Goal: Task Accomplishment & Management: Manage account settings

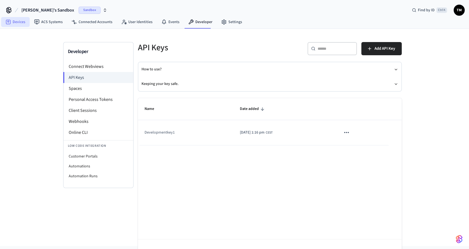
click at [20, 22] on link "Devices" at bounding box center [15, 22] width 29 height 10
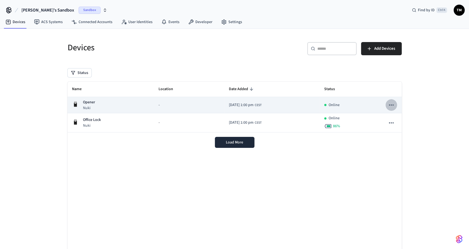
click at [393, 105] on icon "sticky table" at bounding box center [391, 104] width 7 height 7
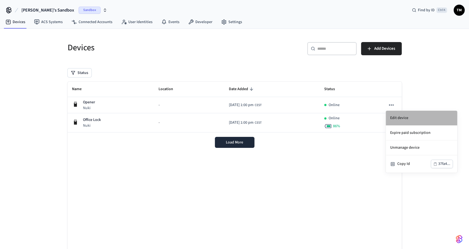
click at [394, 116] on li "Edit device" at bounding box center [421, 118] width 71 height 15
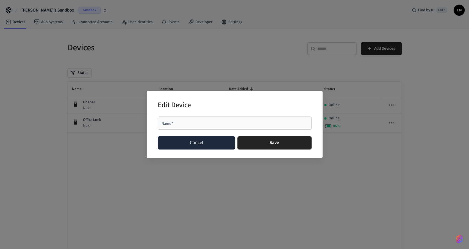
click at [200, 146] on button "Cancel" at bounding box center [197, 142] width 78 height 13
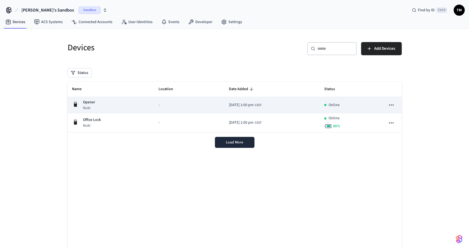
click at [186, 101] on td "-" at bounding box center [189, 105] width 70 height 16
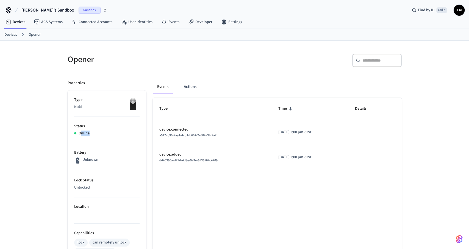
drag, startPoint x: 80, startPoint y: 133, endPoint x: 96, endPoint y: 133, distance: 16.5
click at [96, 133] on div "Online" at bounding box center [106, 134] width 65 height 6
click at [194, 87] on button "Actions" at bounding box center [189, 86] width 21 height 13
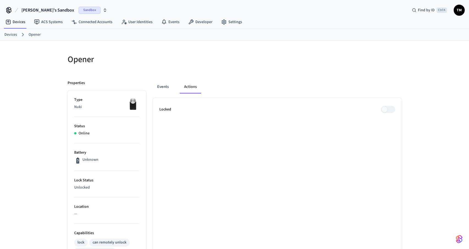
click at [392, 107] on span at bounding box center [388, 109] width 14 height 7
click at [386, 109] on span at bounding box center [388, 109] width 14 height 7
click at [166, 87] on button "Events" at bounding box center [163, 86] width 20 height 13
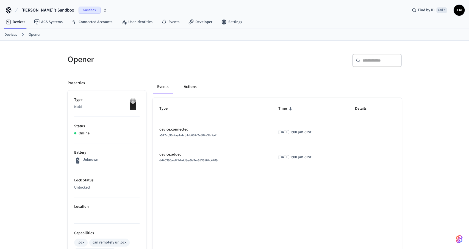
click at [189, 91] on button "Actions" at bounding box center [189, 86] width 21 height 13
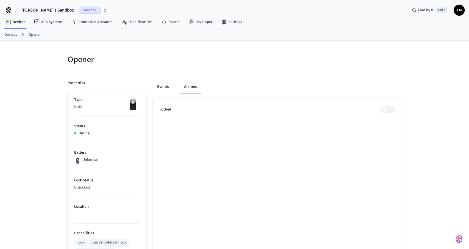
click at [160, 84] on button "Events" at bounding box center [163, 86] width 20 height 13
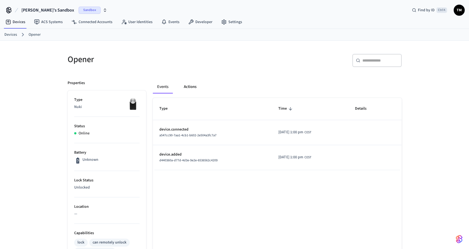
click at [183, 87] on button "Actions" at bounding box center [189, 86] width 21 height 13
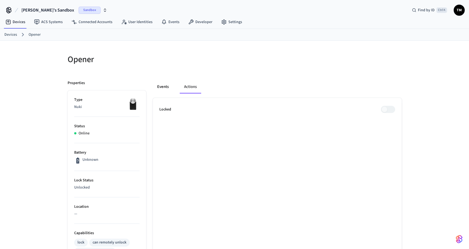
click at [162, 84] on button "Events" at bounding box center [163, 86] width 20 height 13
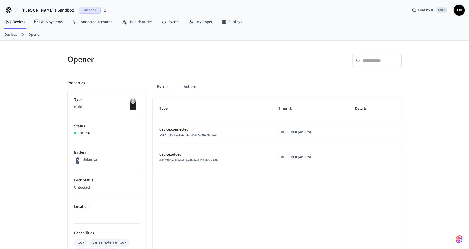
click at [192, 133] on div "a547cc90-7aa1-4cb1-b602-2e504a3fc7a7" at bounding box center [212, 135] width 106 height 6
click at [261, 128] on td "device.connected a547cc90-7aa1-4cb1-b602-2e504a3fc7a7" at bounding box center [212, 132] width 119 height 25
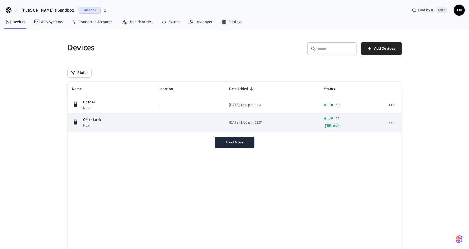
click at [96, 120] on p "Office Lock" at bounding box center [92, 120] width 18 height 6
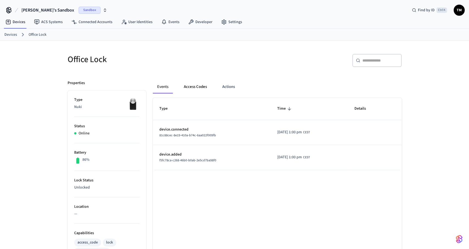
click at [201, 87] on button "Access Codes" at bounding box center [195, 86] width 32 height 13
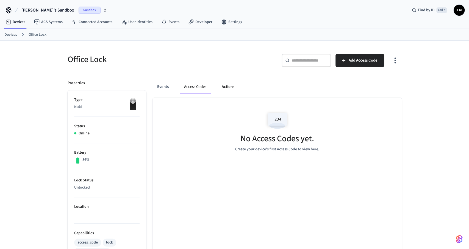
click at [233, 88] on button "Actions" at bounding box center [227, 86] width 21 height 13
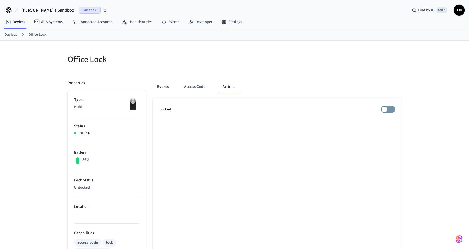
click at [162, 89] on button "Events" at bounding box center [163, 86] width 20 height 13
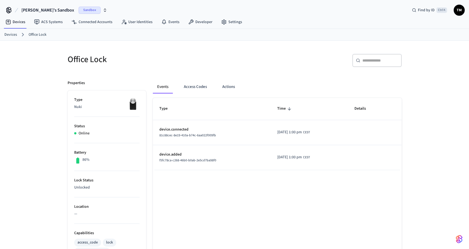
click at [8, 37] on link "Devices" at bounding box center [10, 35] width 13 height 6
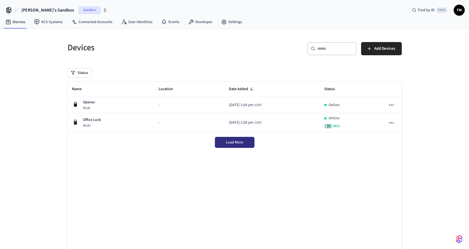
click at [230, 140] on span "Load More" at bounding box center [234, 142] width 17 height 5
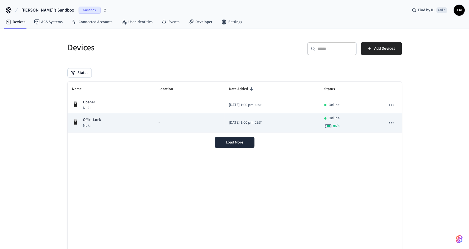
click at [389, 122] on icon "sticky table" at bounding box center [391, 122] width 5 height 1
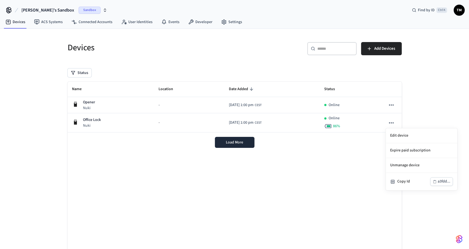
click at [203, 119] on div at bounding box center [234, 124] width 469 height 249
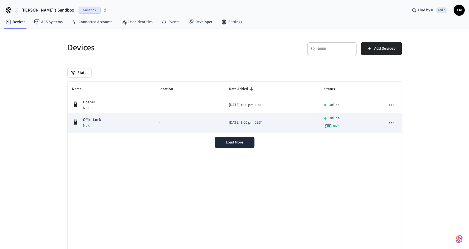
click at [163, 118] on td "-" at bounding box center [189, 122] width 70 height 19
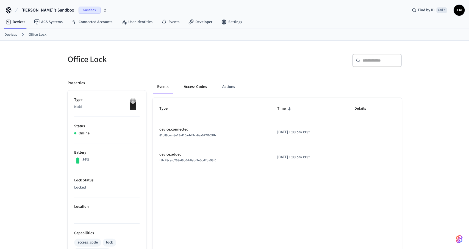
click at [200, 86] on button "Access Codes" at bounding box center [195, 86] width 32 height 13
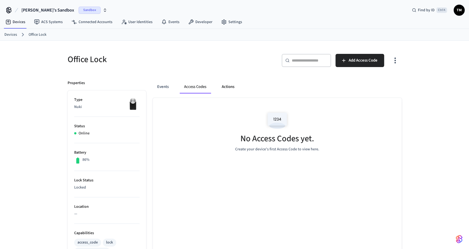
click at [228, 85] on button "Actions" at bounding box center [227, 86] width 21 height 13
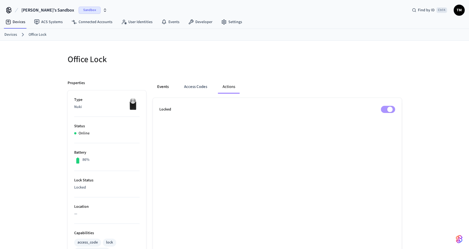
click at [161, 87] on button "Events" at bounding box center [163, 86] width 20 height 13
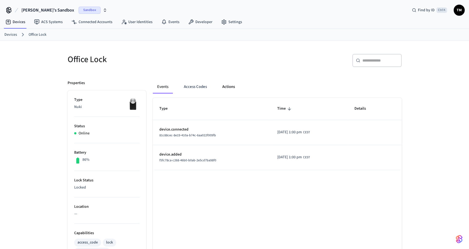
click at [237, 88] on button "Actions" at bounding box center [228, 86] width 21 height 13
click at [228, 88] on button "Actions" at bounding box center [228, 86] width 21 height 13
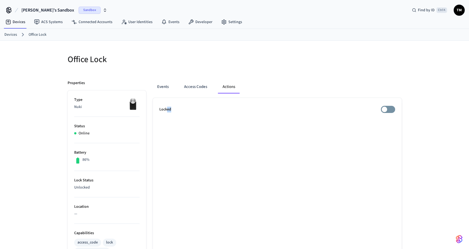
drag, startPoint x: 166, startPoint y: 108, endPoint x: 199, endPoint y: 109, distance: 32.4
click at [199, 109] on div "Locked" at bounding box center [277, 109] width 236 height 7
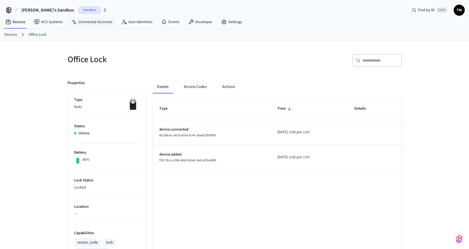
click at [97, 15] on div "[PERSON_NAME]'s Sandbox Sandbox Find by ID Ctrl K TM" at bounding box center [234, 8] width 469 height 16
click at [96, 17] on link "Connected Accounts" at bounding box center [92, 22] width 50 height 10
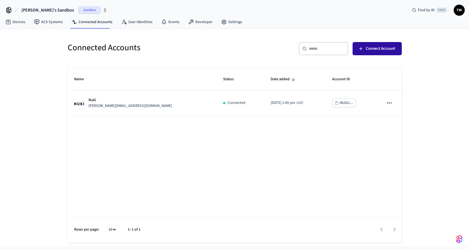
click at [377, 49] on span "Connect Account" at bounding box center [380, 48] width 29 height 7
click at [373, 48] on span "Connect Account" at bounding box center [380, 48] width 29 height 7
